Goal: Transaction & Acquisition: Book appointment/travel/reservation

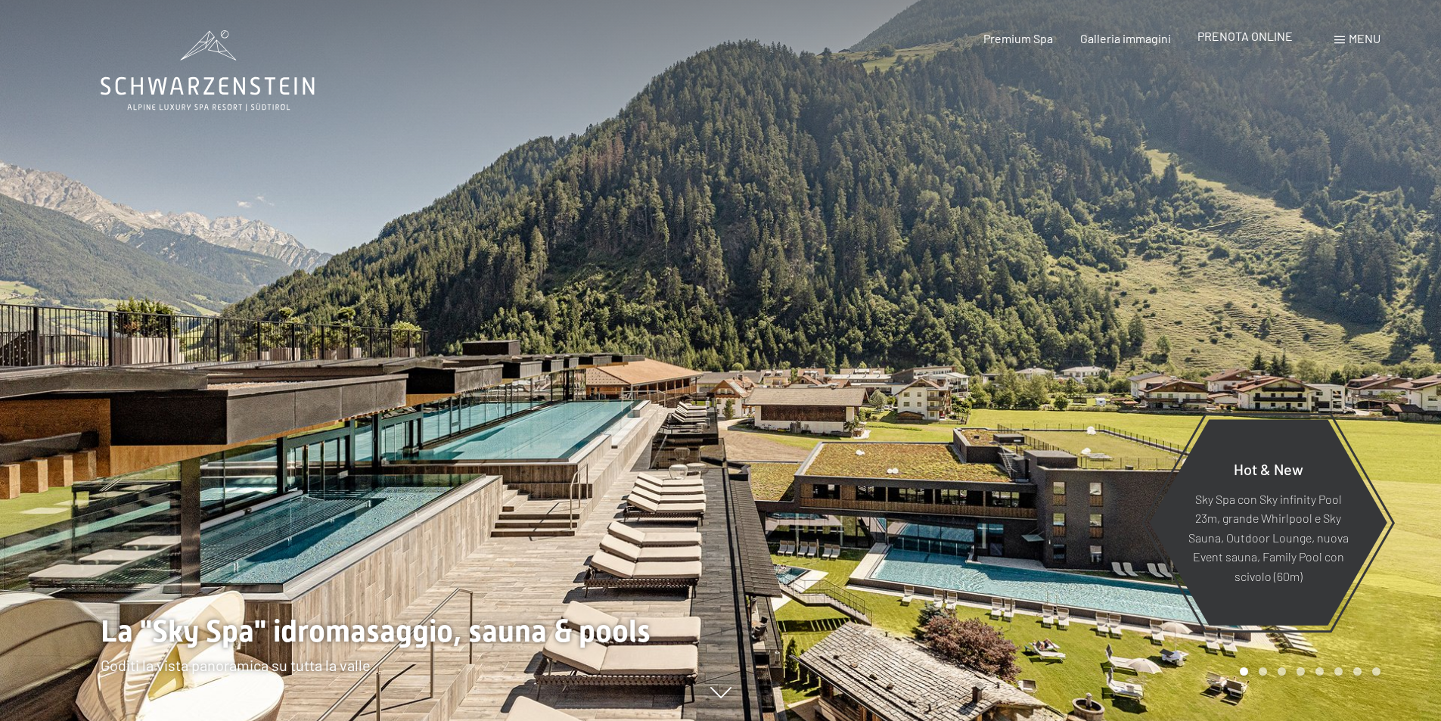
click at [1240, 38] on span "PRENOTA ONLINE" at bounding box center [1244, 36] width 95 height 14
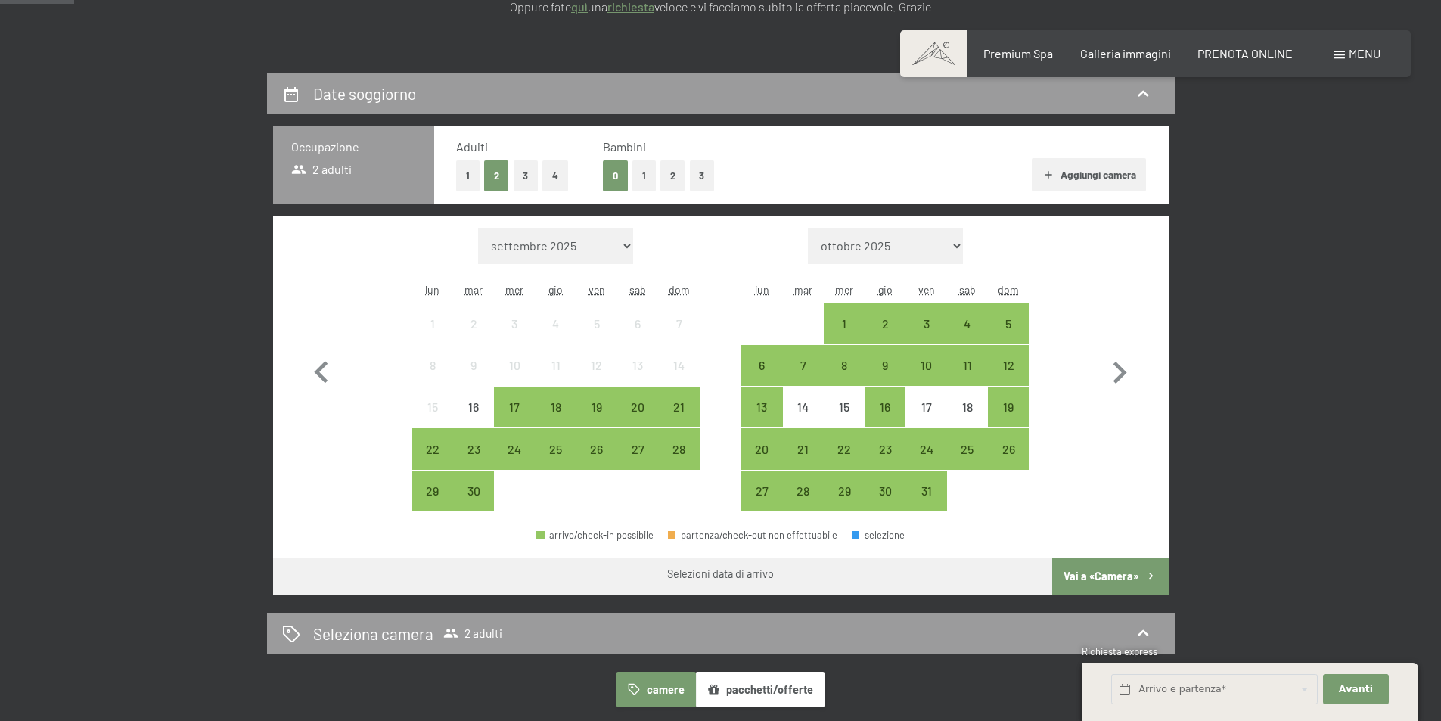
scroll to position [303, 0]
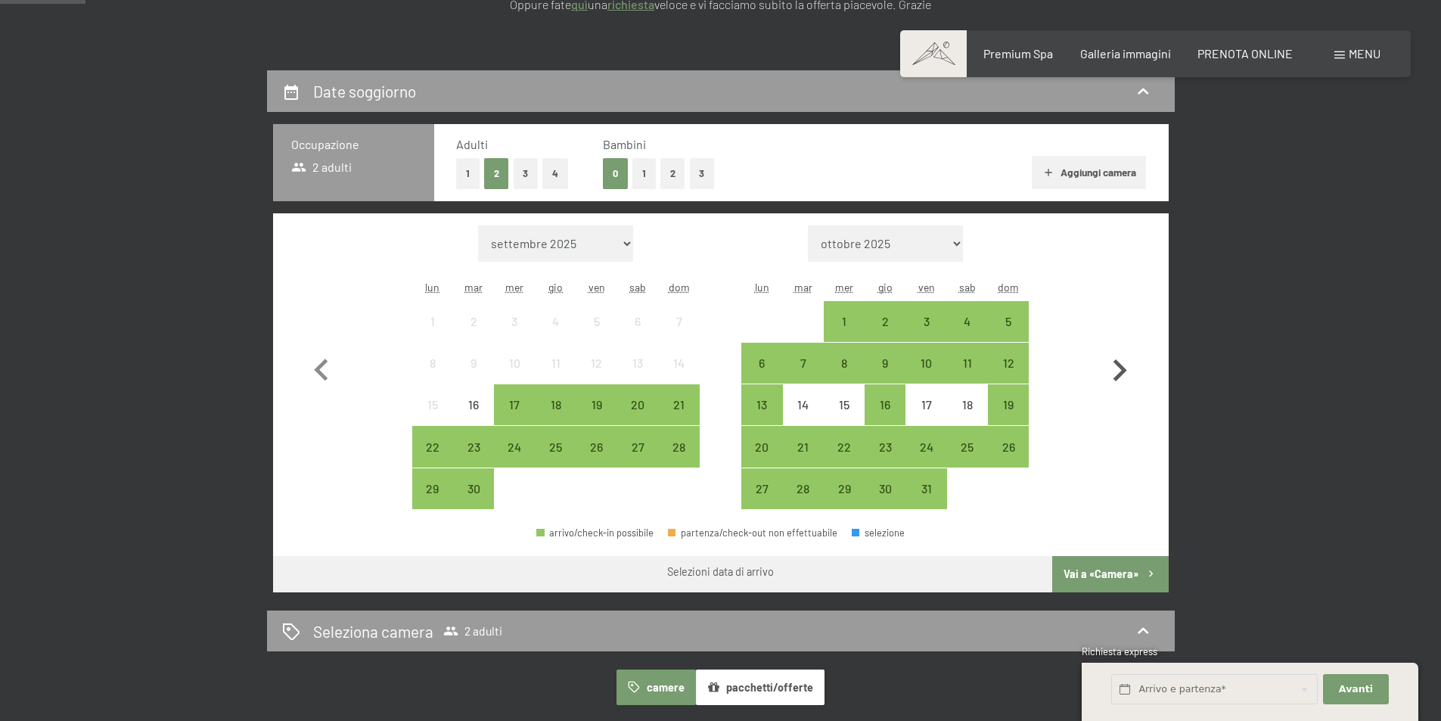
click at [1122, 369] on icon "button" at bounding box center [1120, 370] width 14 height 22
select select "[DATE]"
select select "2025-11-01"
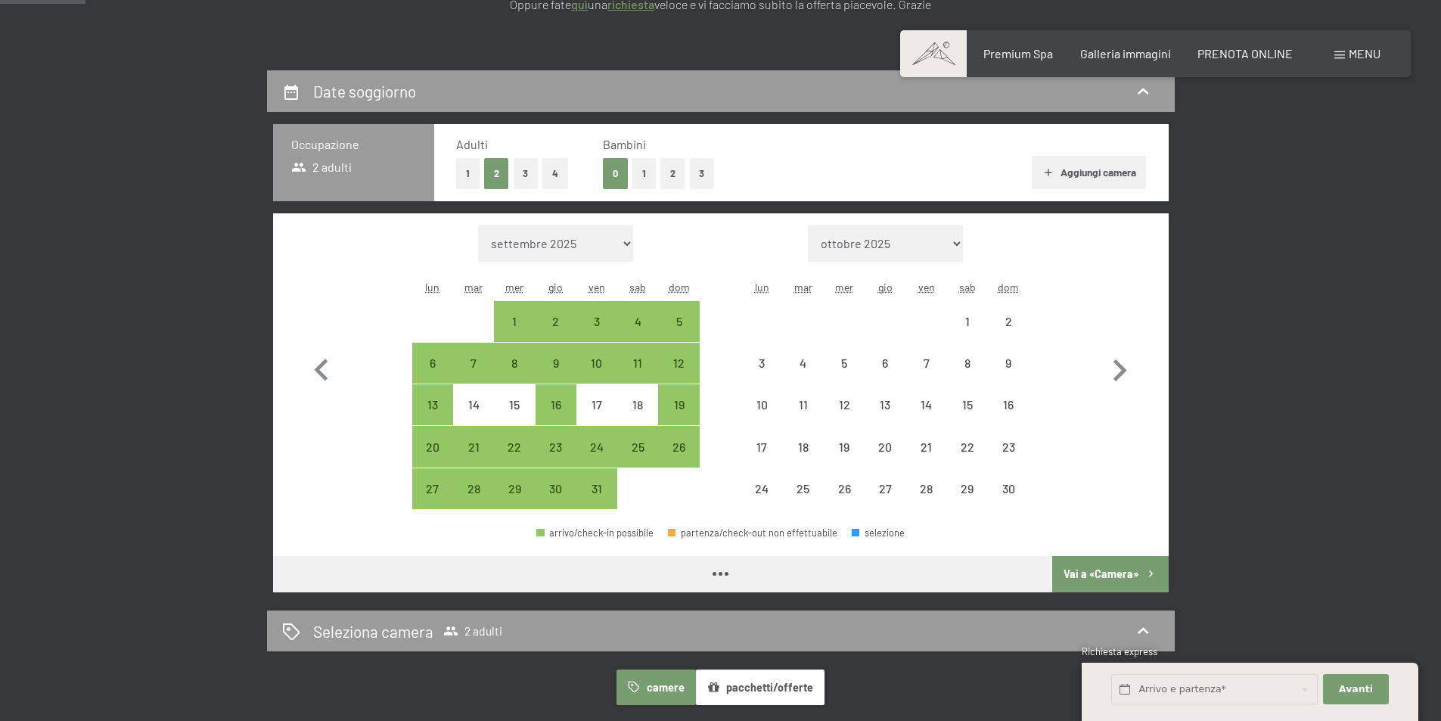
select select "2025-10-01"
select select "2025-11-01"
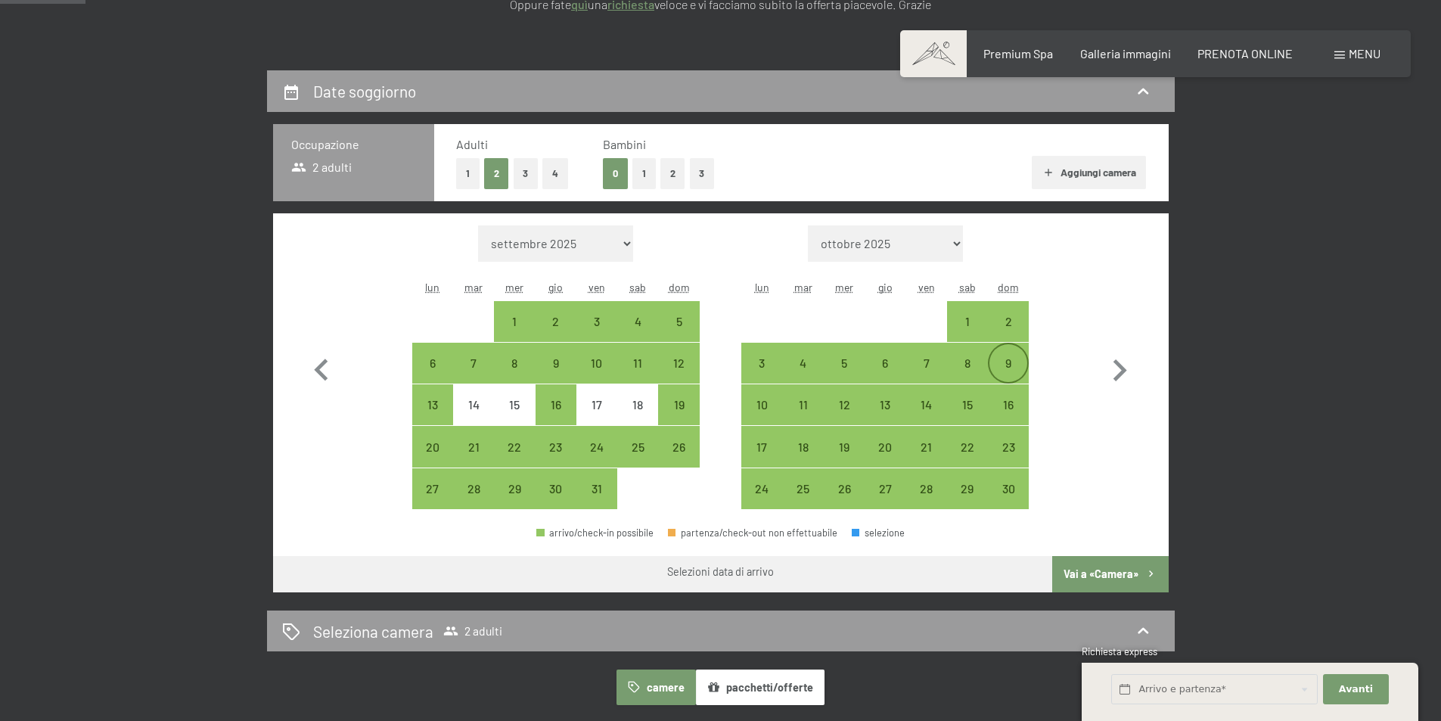
click at [1010, 365] on div "9" at bounding box center [1008, 376] width 38 height 38
select select "2025-10-01"
select select "2025-11-01"
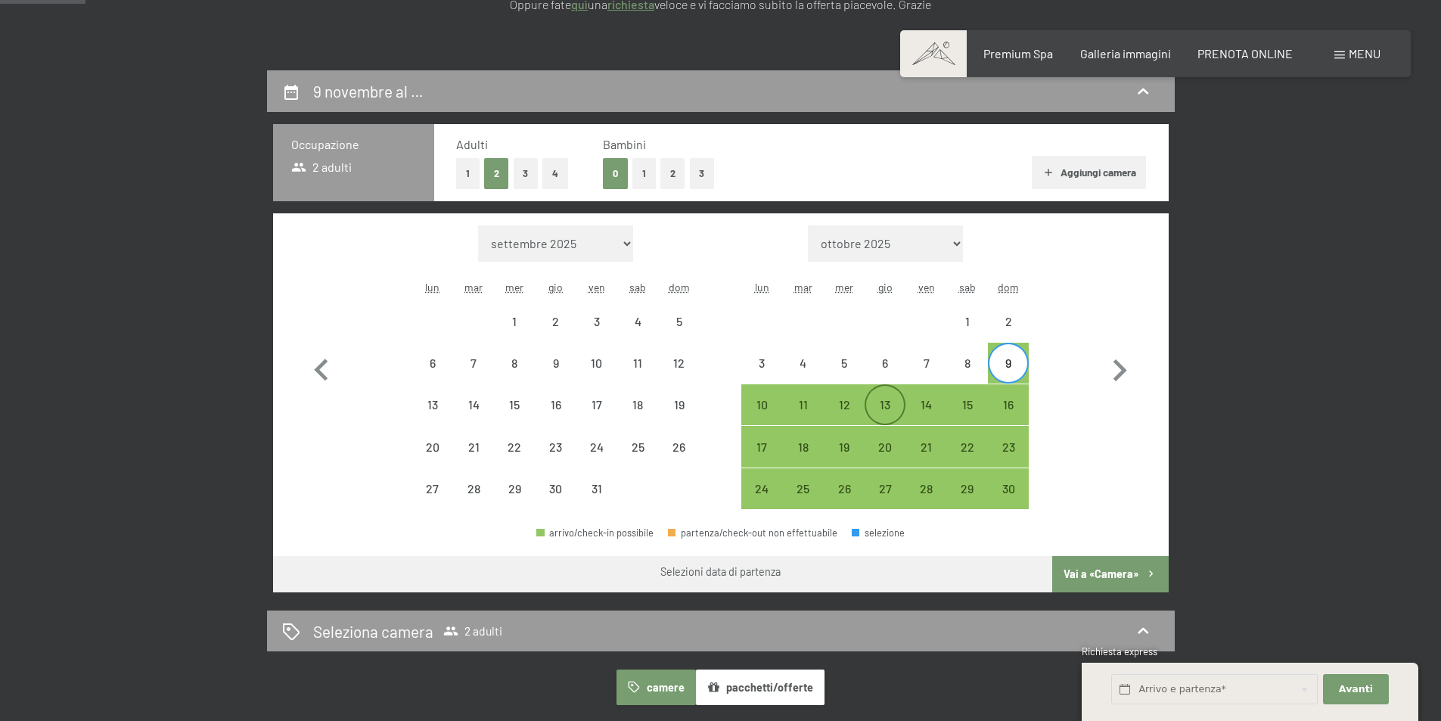
click at [883, 406] on div "13" at bounding box center [885, 418] width 38 height 38
select select "2025-10-01"
select select "2025-11-01"
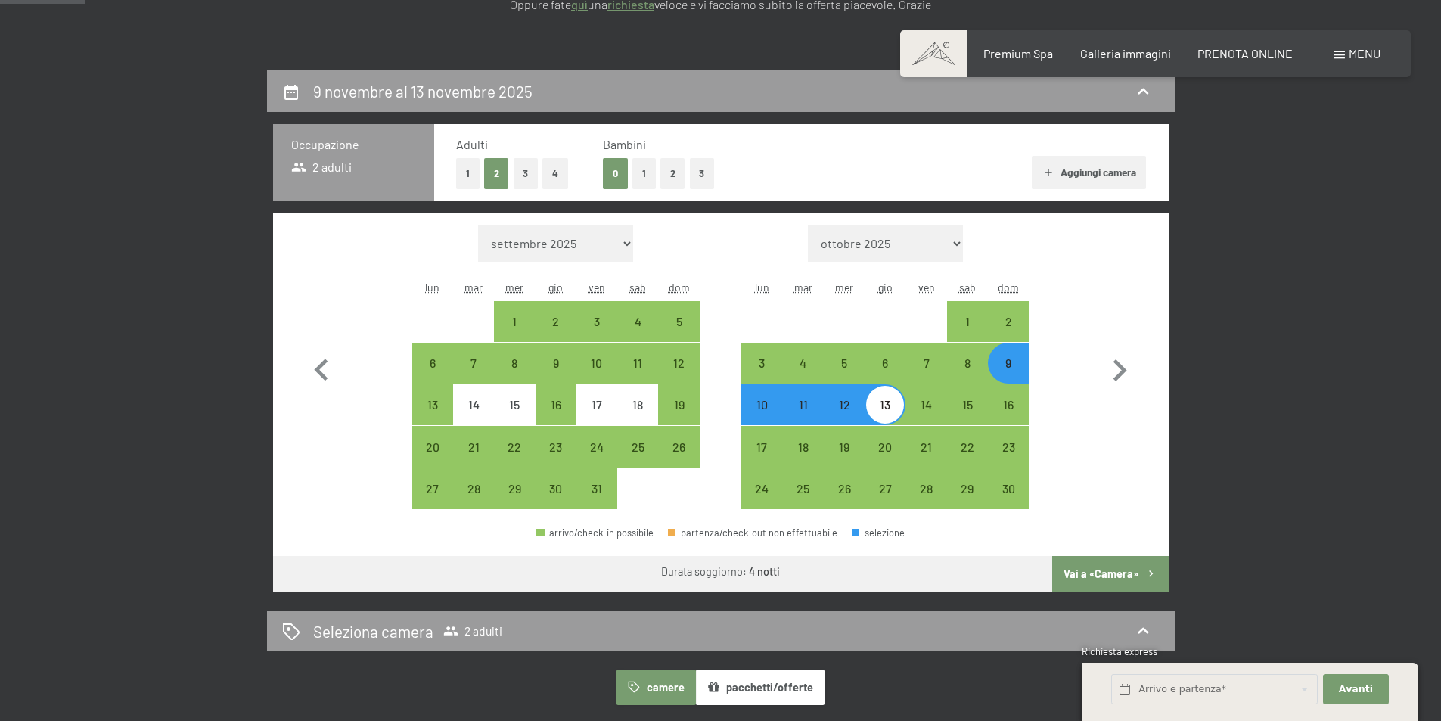
click at [1110, 573] on button "Vai a «Camera»" at bounding box center [1110, 574] width 116 height 36
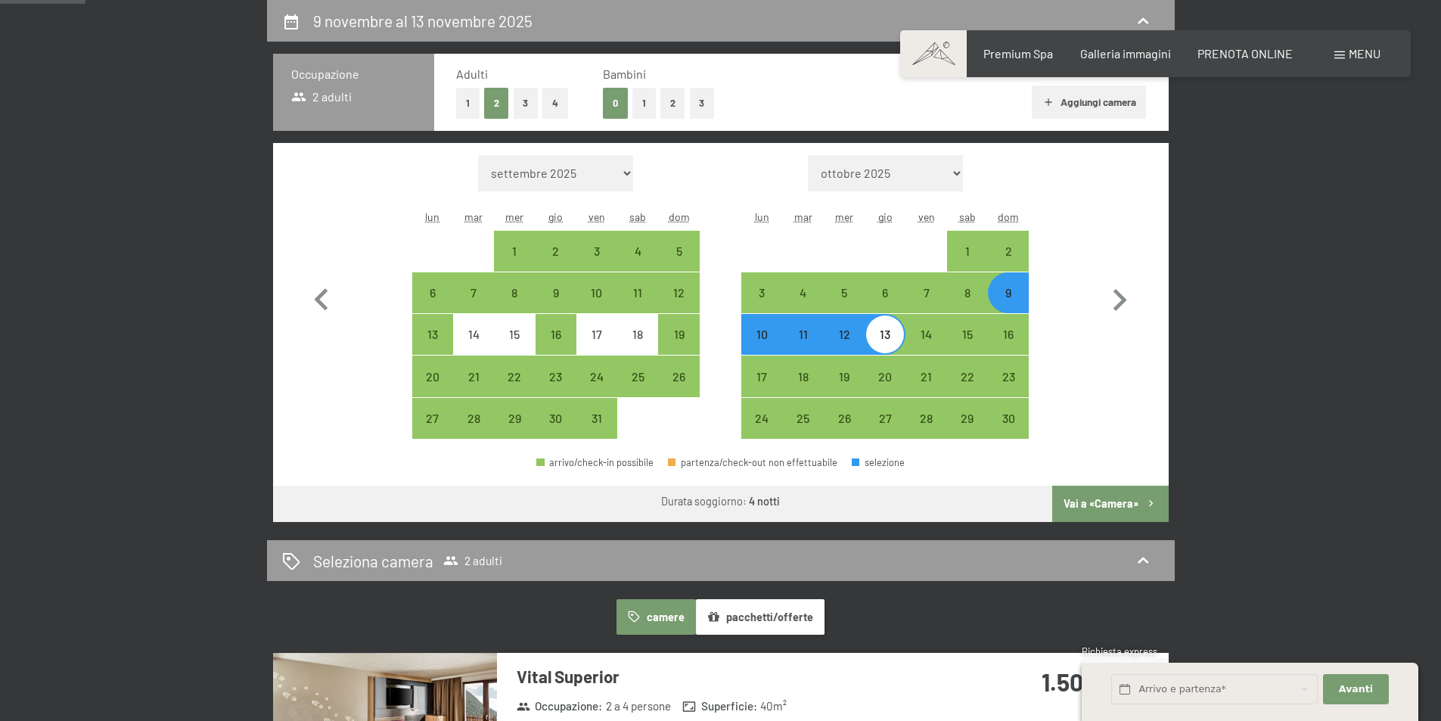
select select "2025-10-01"
select select "2025-11-01"
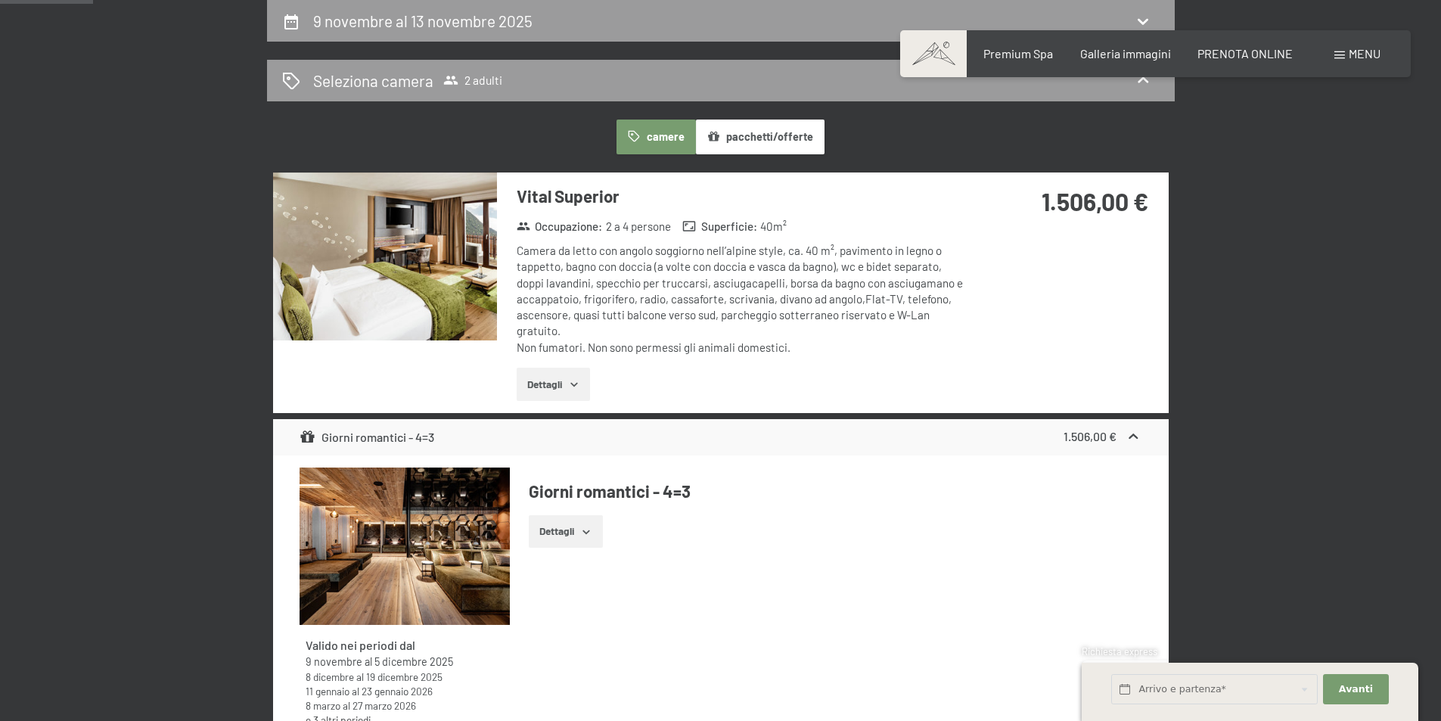
scroll to position [297, 0]
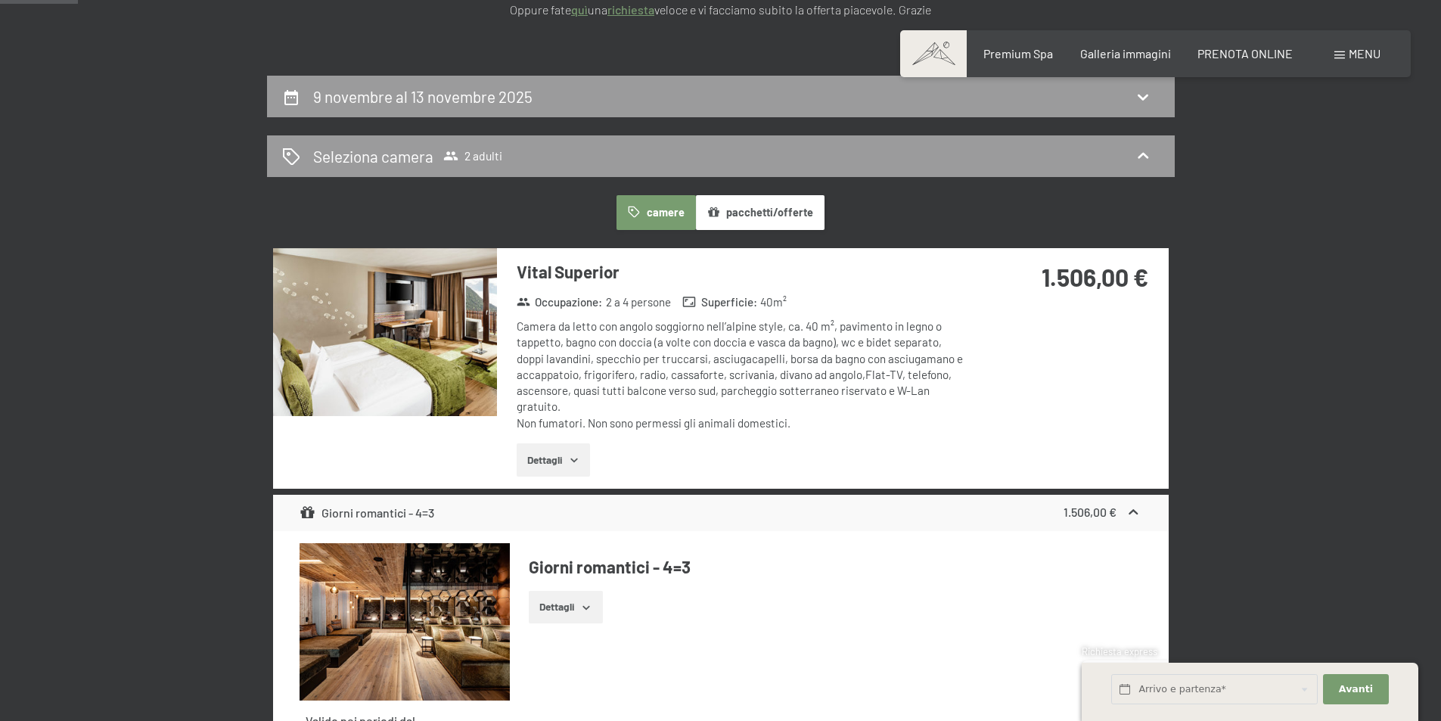
click at [579, 459] on icon "button" at bounding box center [574, 460] width 12 height 12
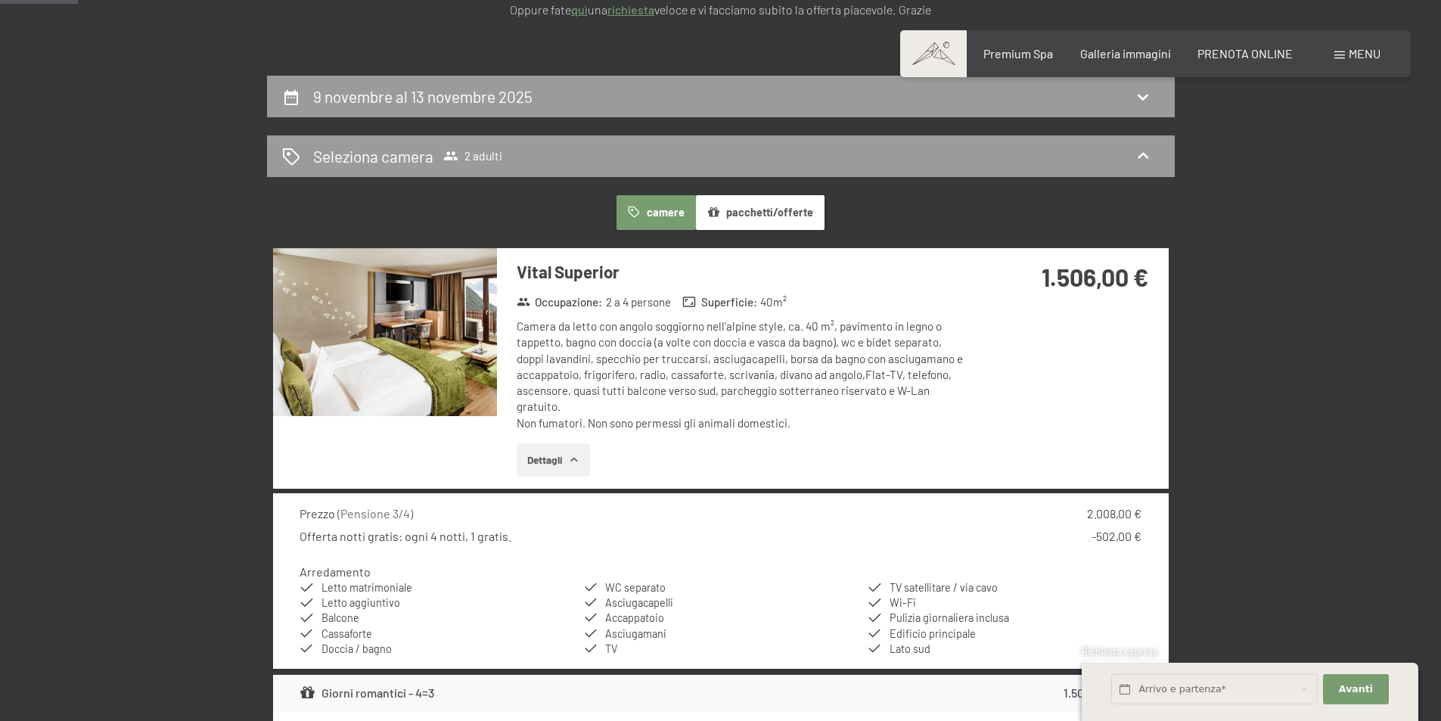
click at [575, 459] on icon "button" at bounding box center [574, 460] width 12 height 12
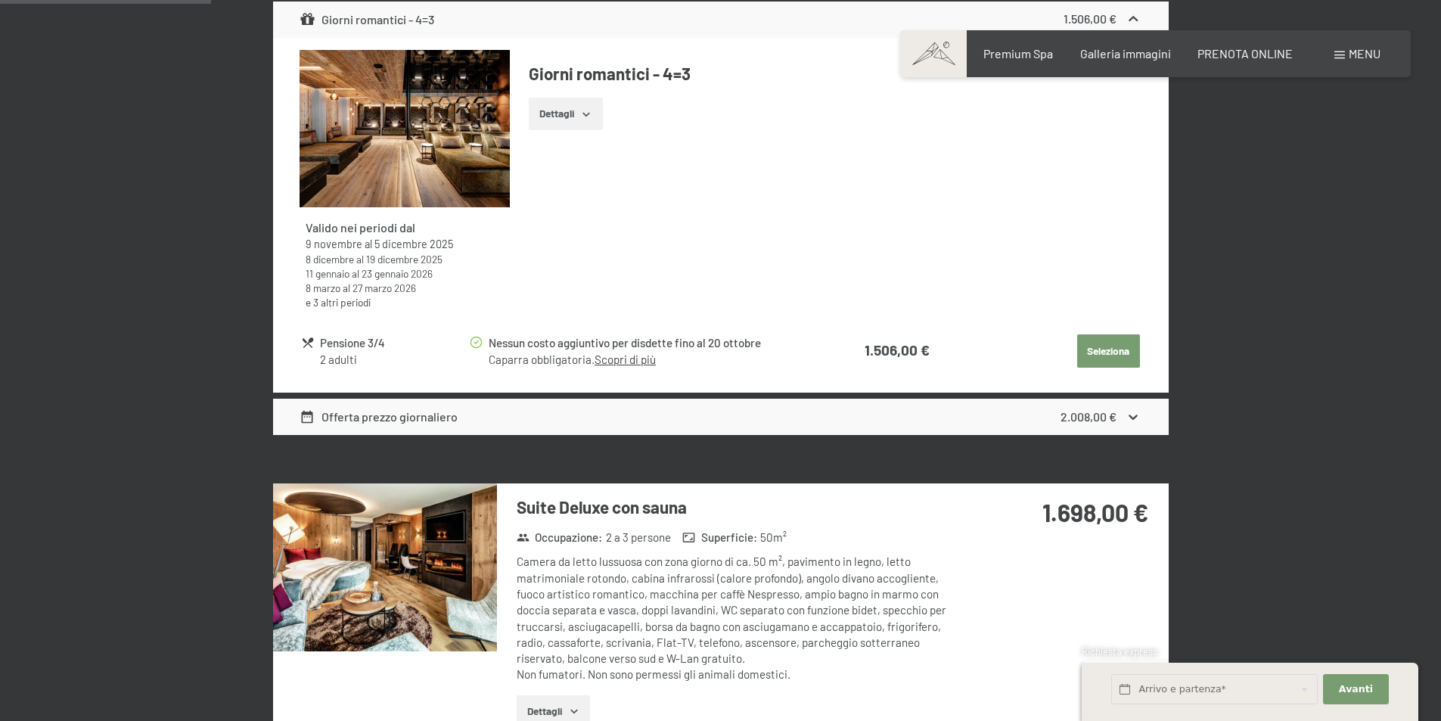
scroll to position [832, 0]
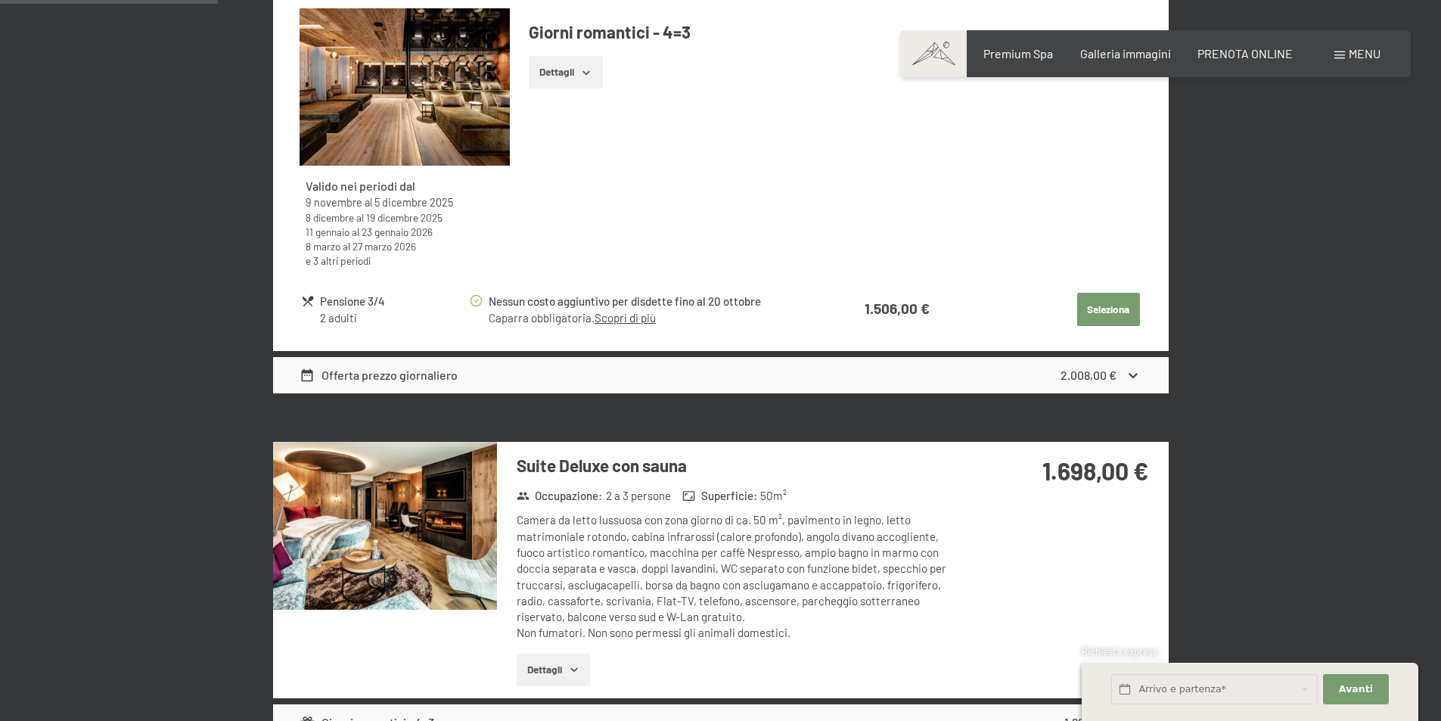
click at [1113, 311] on button "Seleziona" at bounding box center [1108, 309] width 63 height 33
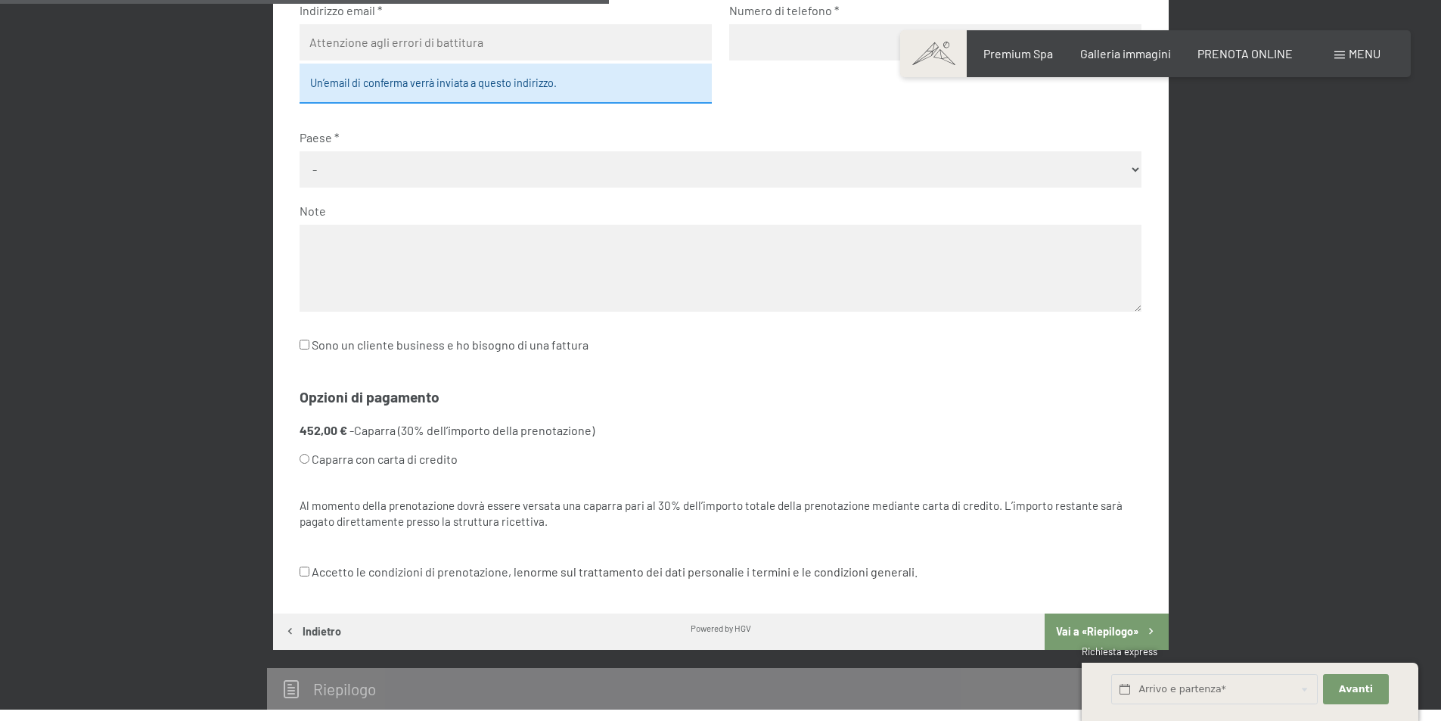
scroll to position [902, 0]
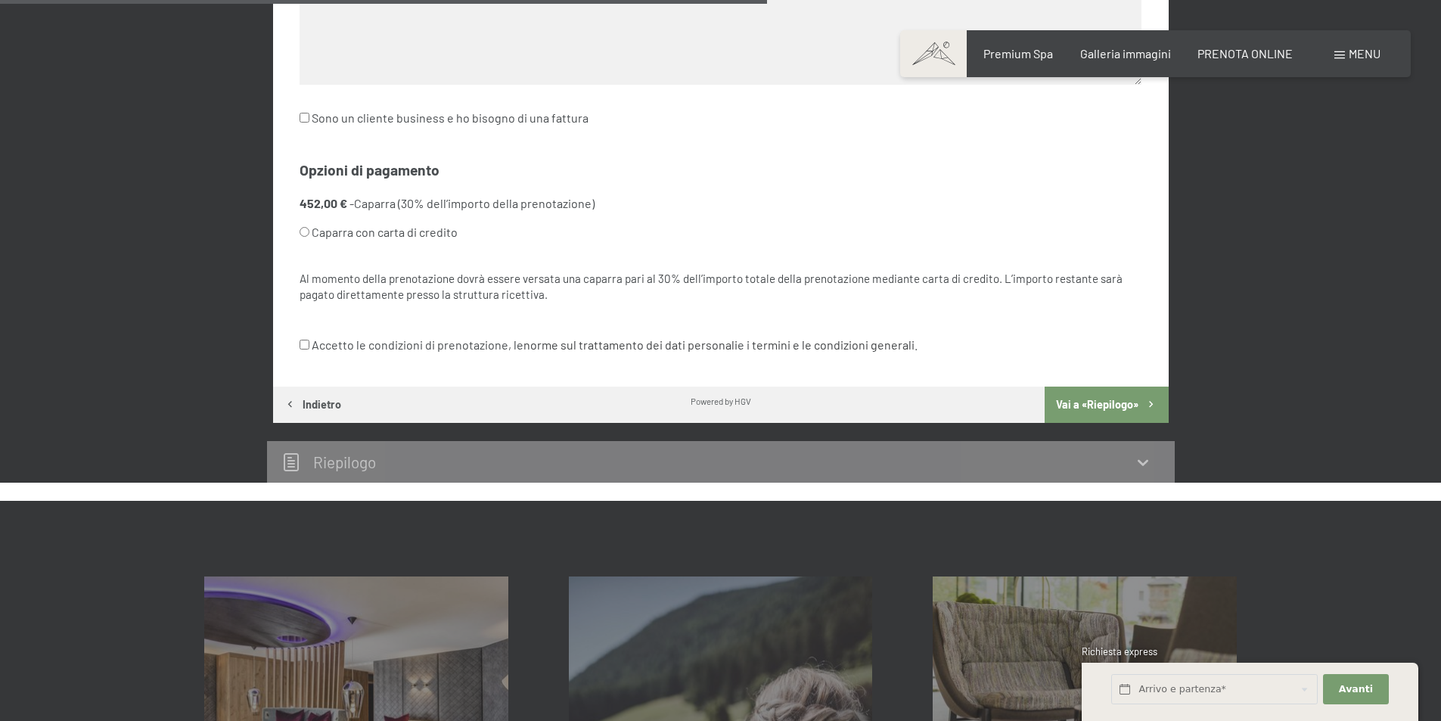
click at [1110, 407] on button "Vai a «Riepilogo»" at bounding box center [1105, 404] width 123 height 36
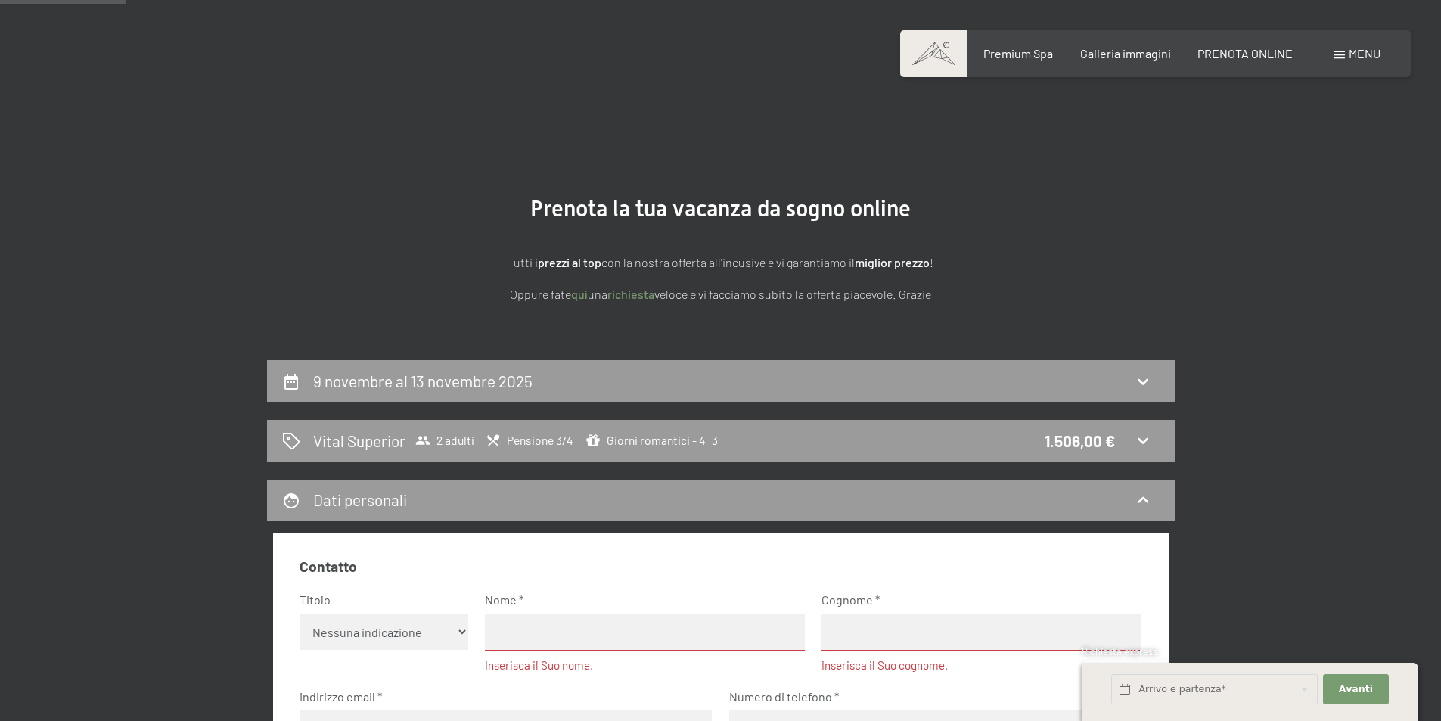
scroll to position [0, 0]
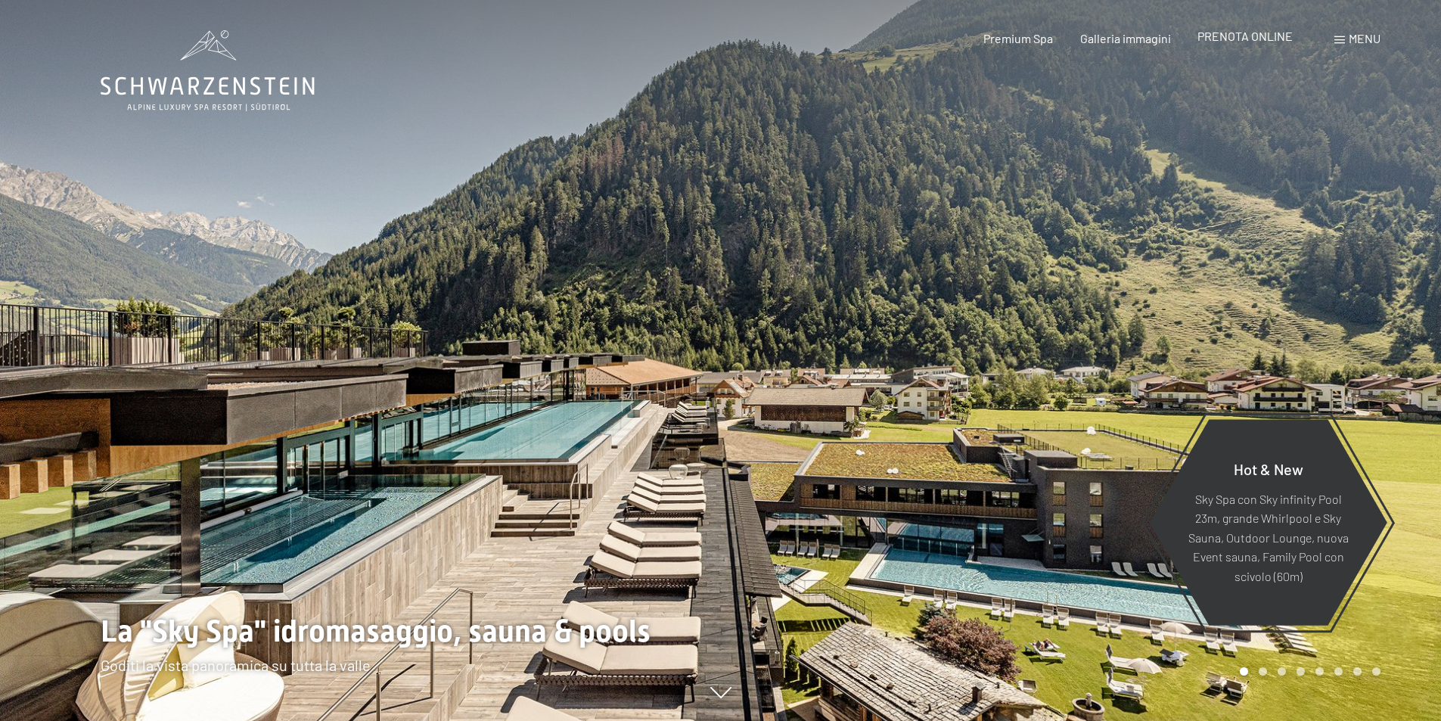
click at [1246, 40] on span "PRENOTA ONLINE" at bounding box center [1244, 36] width 95 height 14
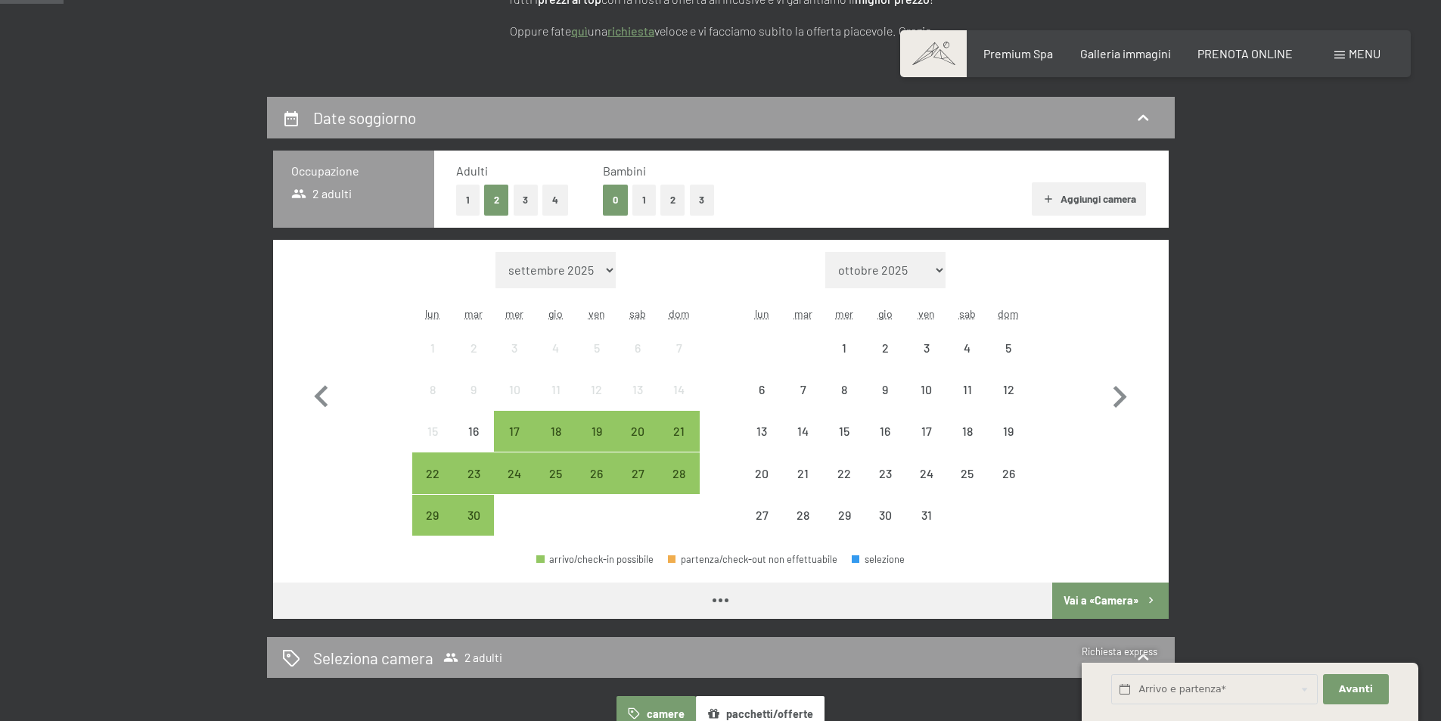
scroll to position [303, 0]
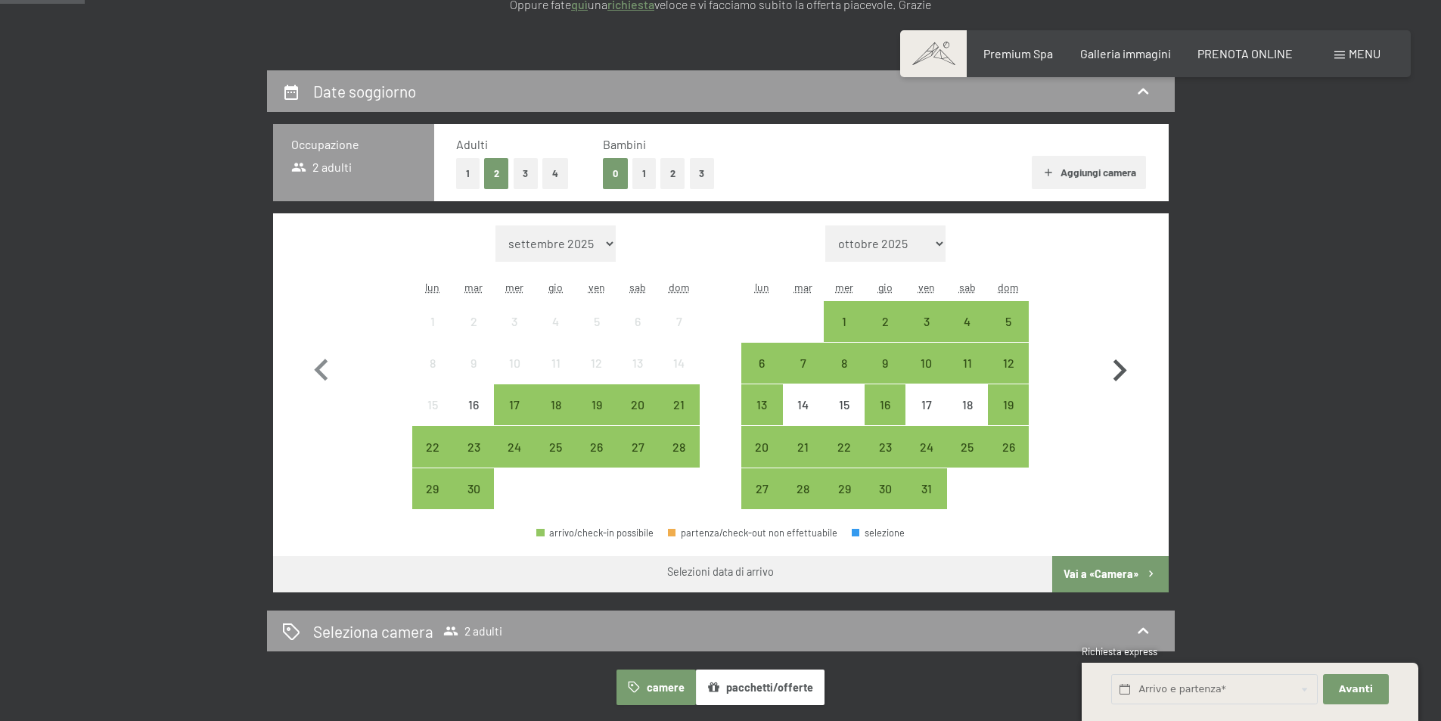
click at [1120, 365] on icon "button" at bounding box center [1120, 370] width 14 height 22
select select "[DATE]"
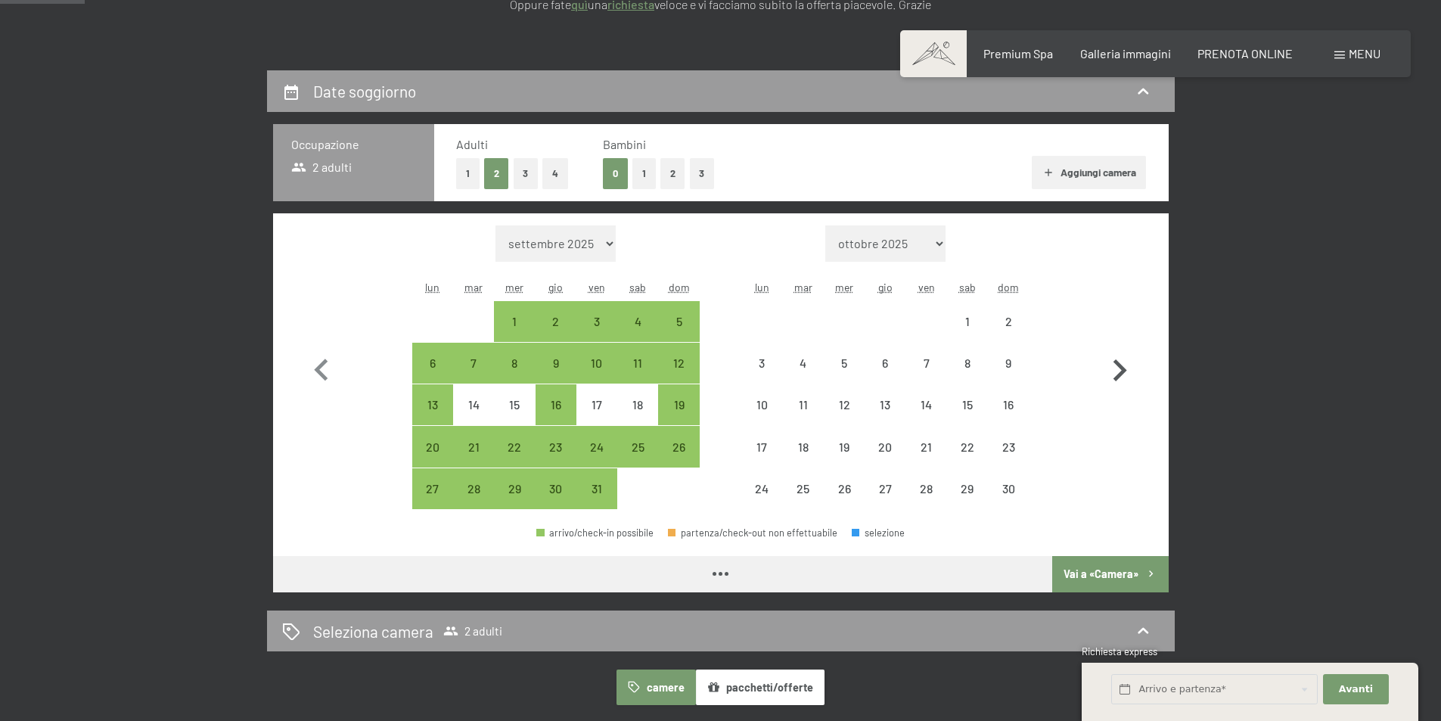
select select "2025-10-01"
select select "2025-11-01"
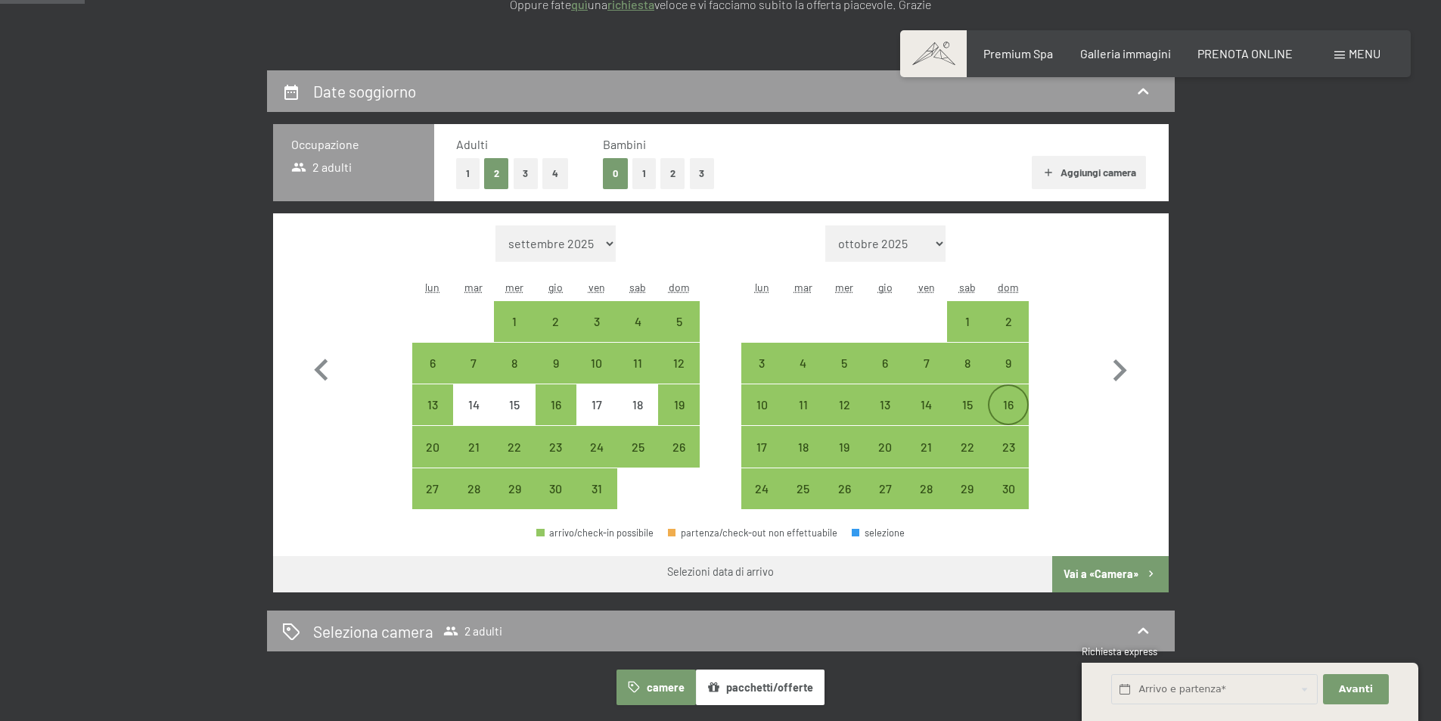
click at [1007, 403] on div "16" at bounding box center [1008, 418] width 38 height 38
select select "2025-10-01"
select select "2025-11-01"
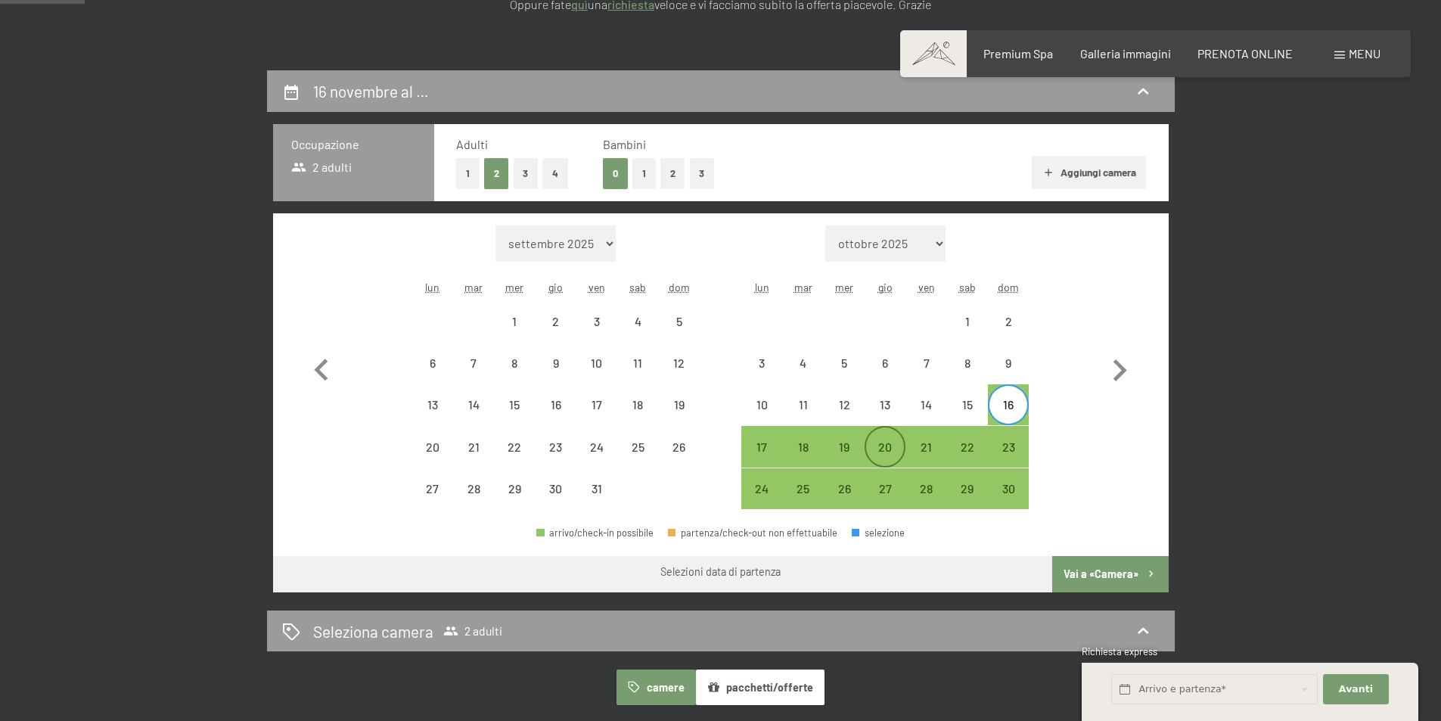
click at [883, 450] on div "20" at bounding box center [885, 460] width 38 height 38
select select "2025-10-01"
select select "2025-11-01"
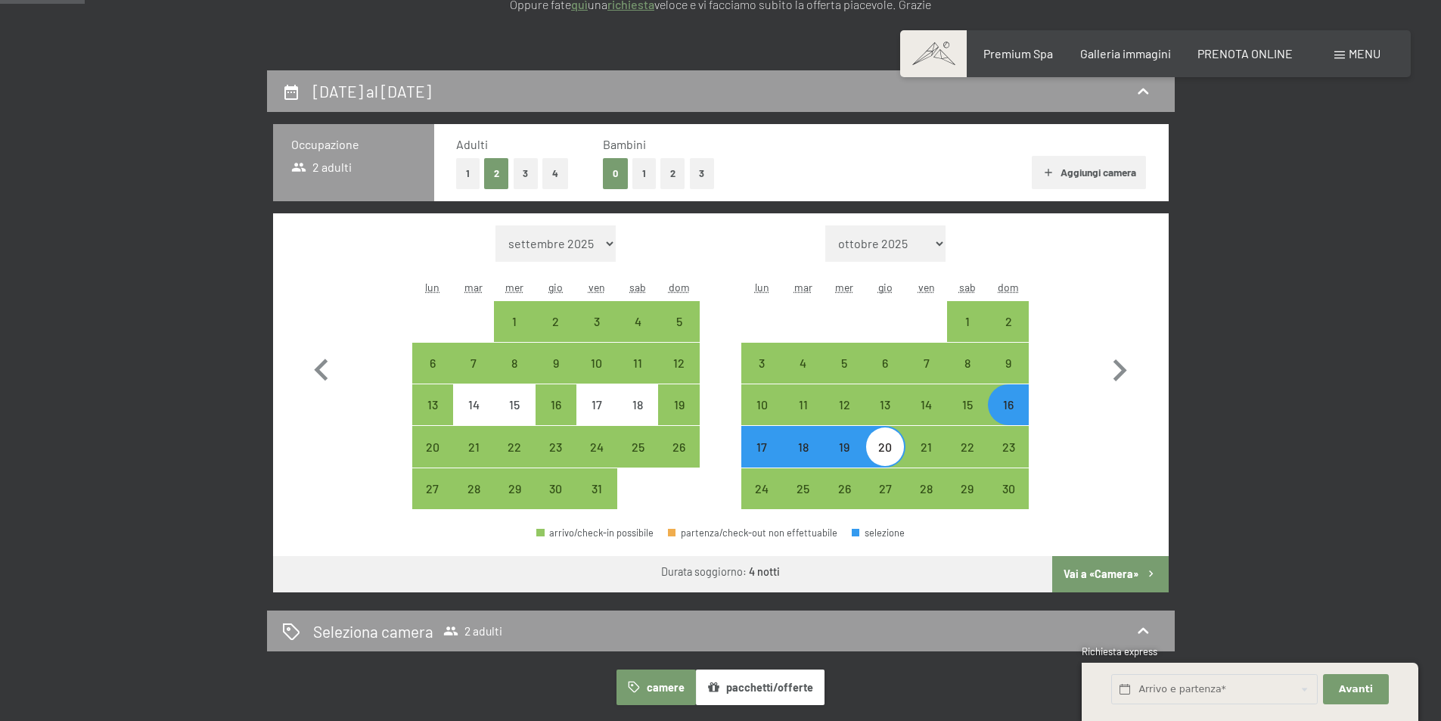
click at [1089, 576] on button "Vai a «Camera»" at bounding box center [1110, 574] width 116 height 36
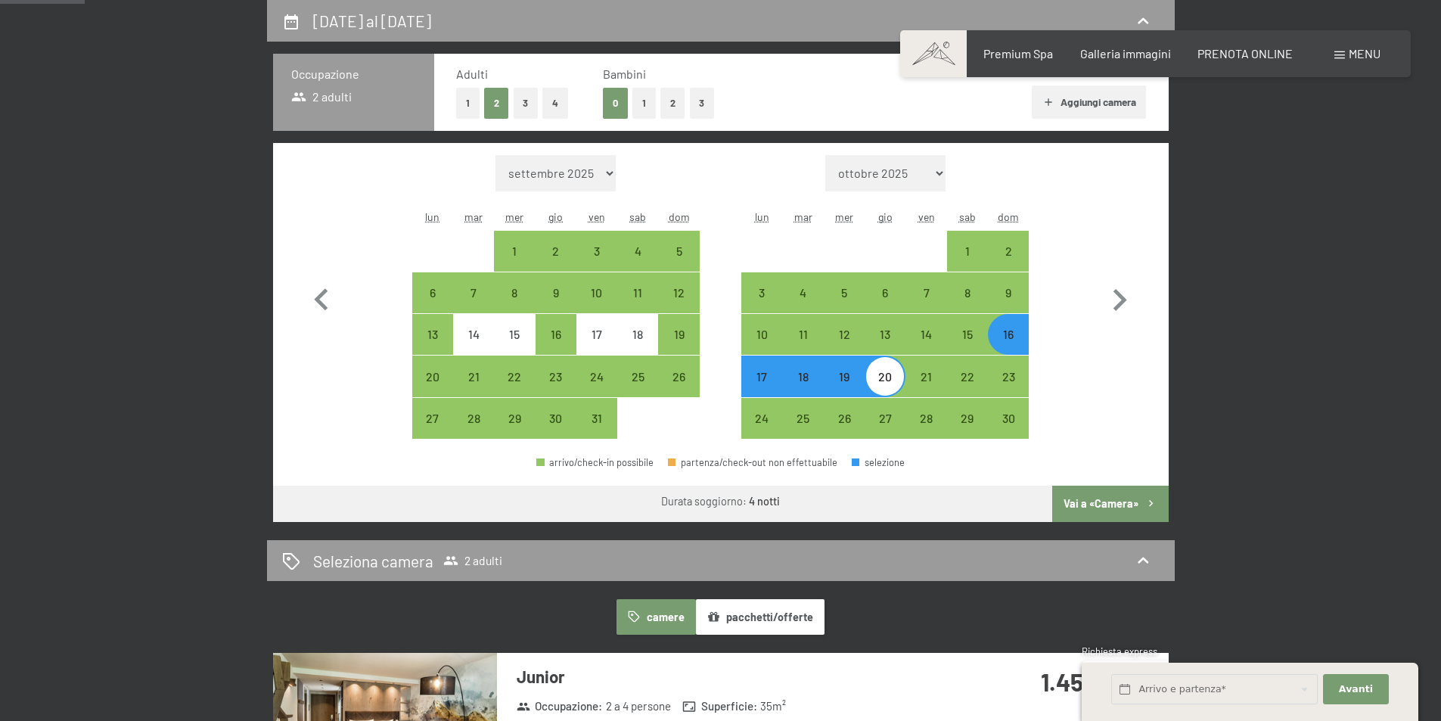
select select "2025-10-01"
select select "2025-11-01"
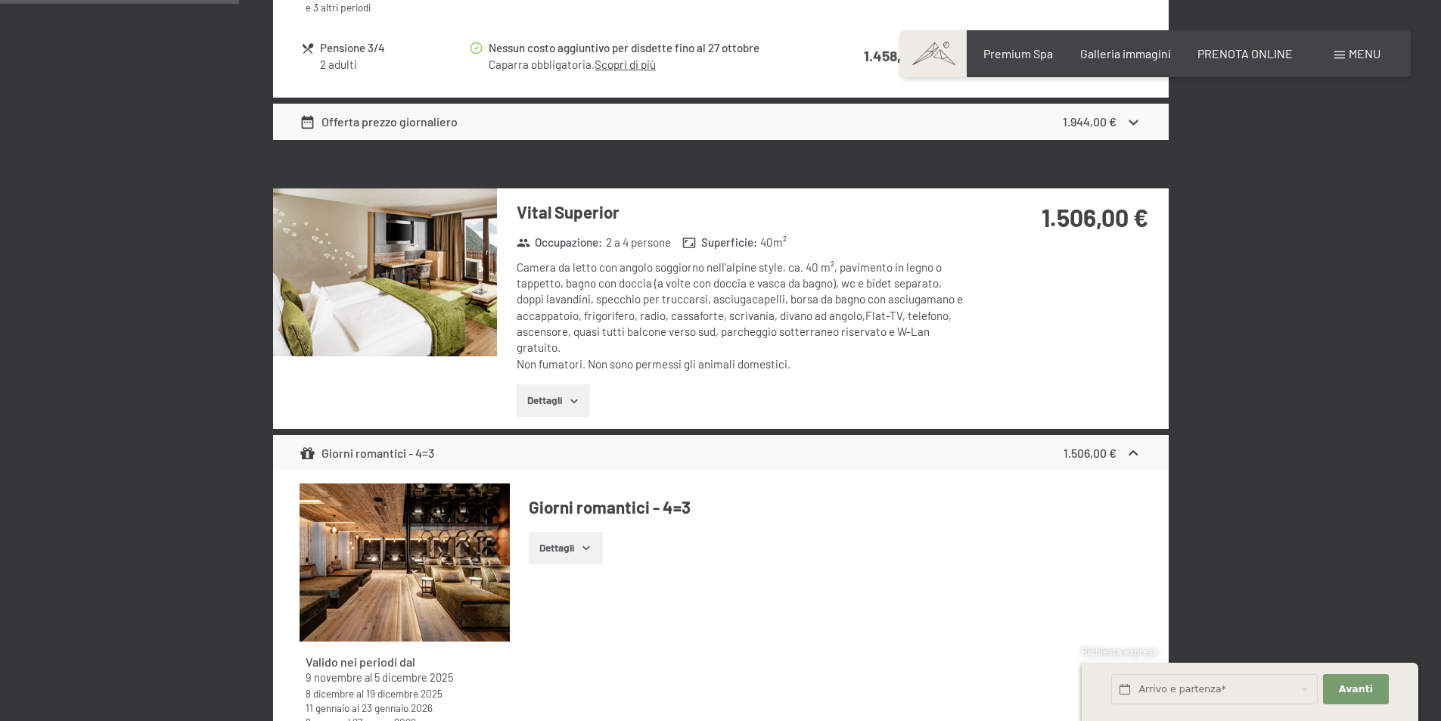
scroll to position [1053, 0]
